Goal: Find contact information: Find contact information

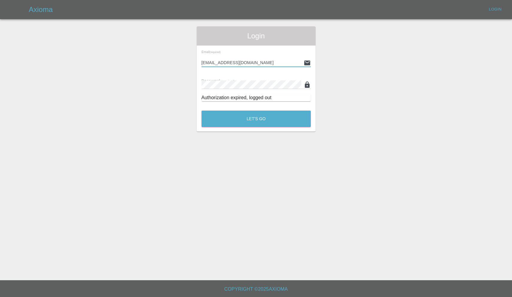
type input "[EMAIL_ADDRESS][DOMAIN_NAME]"
click at [256, 119] on button "Let's Go" at bounding box center [256, 119] width 109 height 16
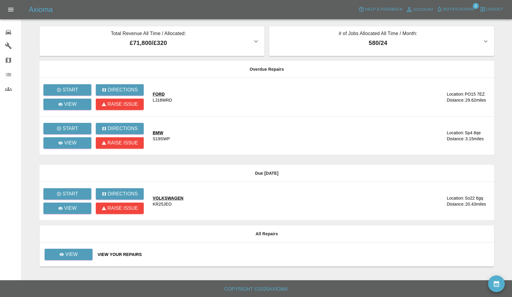
click at [466, 11] on span "Notifications" at bounding box center [458, 9] width 31 height 7
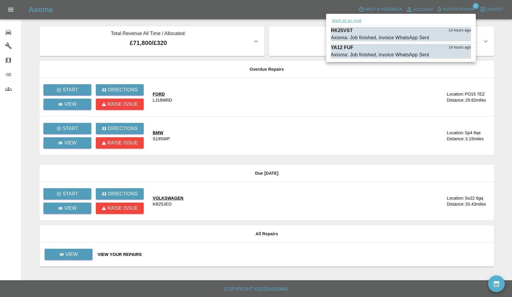
click at [350, 22] on button "Mark all as read" at bounding box center [347, 20] width 32 height 7
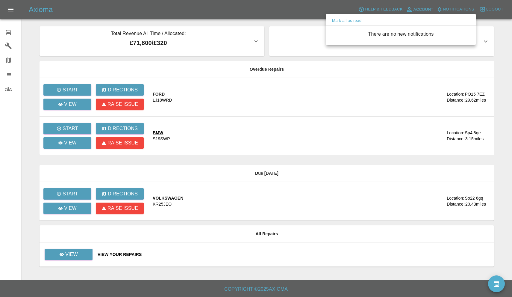
click at [226, 113] on div at bounding box center [256, 148] width 512 height 297
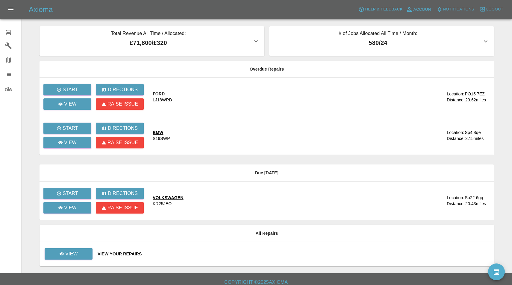
click at [184, 199] on div "VOLKSWAGEN" at bounding box center [168, 198] width 31 height 6
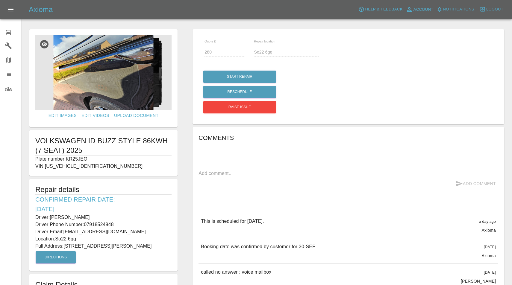
drag, startPoint x: 68, startPoint y: 158, endPoint x: 93, endPoint y: 159, distance: 25.8
click at [93, 159] on p "Plate number: KR25JEO" at bounding box center [103, 159] width 136 height 7
copy p "KR25JEO"
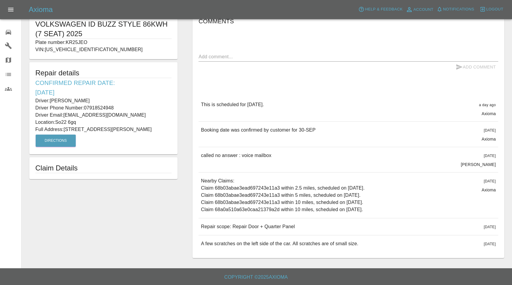
scroll to position [117, 0]
drag, startPoint x: 202, startPoint y: 227, endPoint x: 333, endPoint y: 234, distance: 131.1
click at [333, 234] on div "Repair scope: Repair Door + Quarter Panel [DATE]" at bounding box center [349, 227] width 300 height 17
copy p "Repair scope: Repair Door + Quarter Panel"
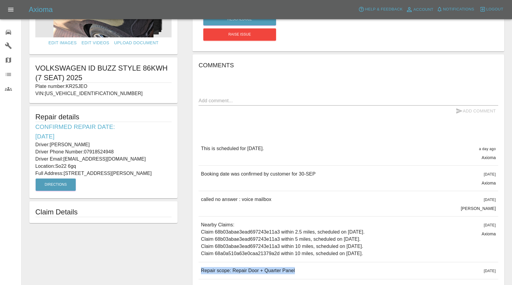
scroll to position [76, 0]
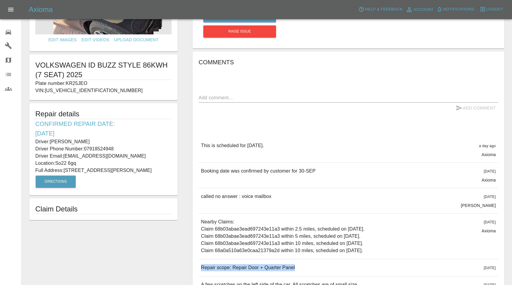
drag, startPoint x: 52, startPoint y: 141, endPoint x: 109, endPoint y: 144, distance: 57.3
click at [109, 144] on p "Driver: [PERSON_NAME]" at bounding box center [103, 141] width 136 height 7
copy p "[PERSON_NAME]"
drag, startPoint x: 86, startPoint y: 149, endPoint x: 122, endPoint y: 149, distance: 35.9
click at [122, 149] on p "Driver Phone Number: [PHONE_NUMBER]" at bounding box center [103, 149] width 136 height 7
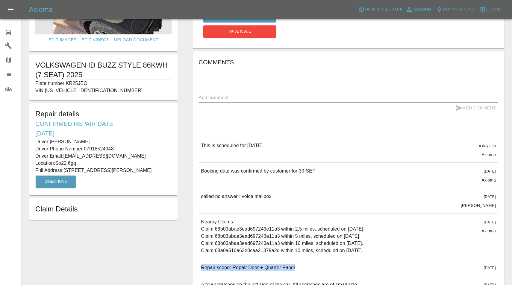
copy p "07918524948"
drag, startPoint x: 66, startPoint y: 170, endPoint x: 96, endPoint y: 171, distance: 29.7
click at [96, 171] on p "Full Address: [STREET_ADDRESS][PERSON_NAME]" at bounding box center [103, 170] width 136 height 7
copy p "[STREET_ADDRESS][PERSON_NAME]"
drag, startPoint x: 57, startPoint y: 163, endPoint x: 89, endPoint y: 163, distance: 32.3
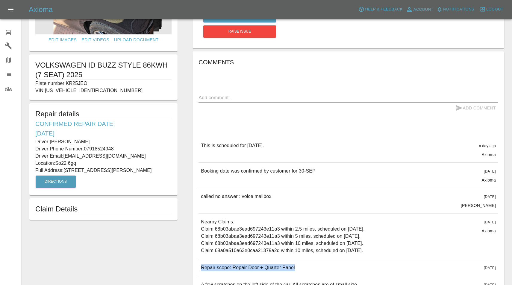
click at [89, 163] on p "Location: So22 6gq" at bounding box center [103, 163] width 136 height 7
copy p "So22 6gq"
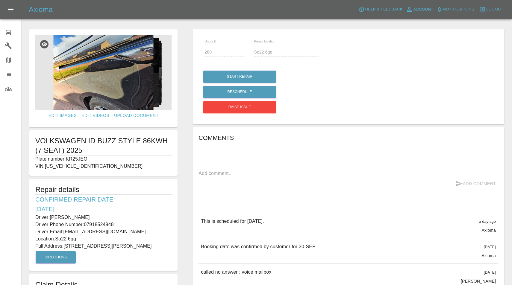
scroll to position [0, 0]
click at [109, 73] on img at bounding box center [103, 72] width 136 height 75
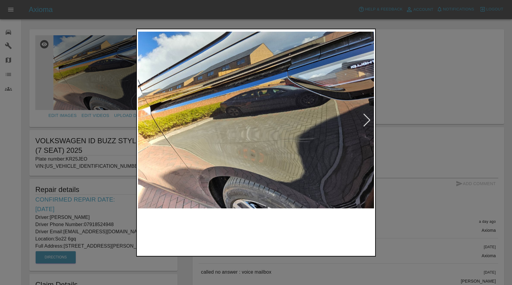
scroll to position [0, 0]
click at [368, 122] on div at bounding box center [367, 120] width 8 height 13
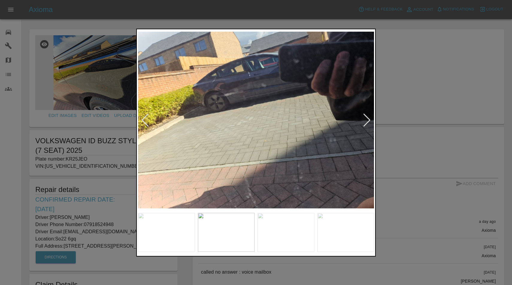
click at [368, 122] on div at bounding box center [367, 120] width 8 height 13
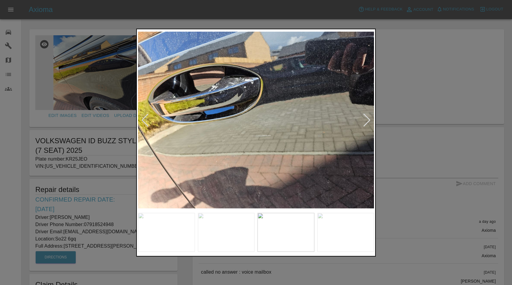
click at [367, 122] on div at bounding box center [367, 120] width 8 height 13
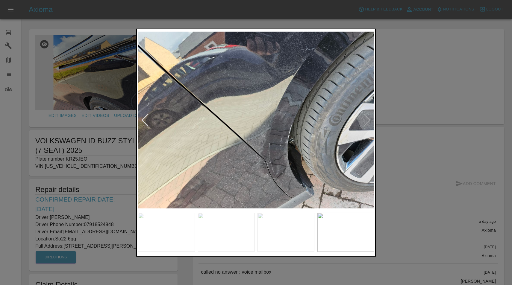
click at [296, 117] on img at bounding box center [256, 120] width 236 height 180
click at [368, 123] on img at bounding box center [256, 120] width 236 height 180
click at [110, 23] on div at bounding box center [256, 142] width 512 height 285
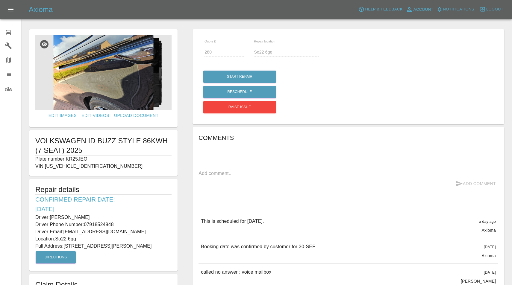
click at [461, 10] on span "Notifications" at bounding box center [458, 9] width 31 height 7
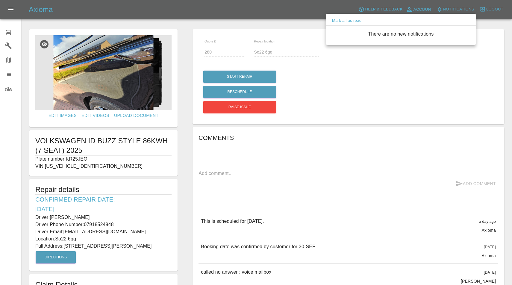
click at [461, 10] on div at bounding box center [256, 142] width 512 height 285
